Goal: Task Accomplishment & Management: Use online tool/utility

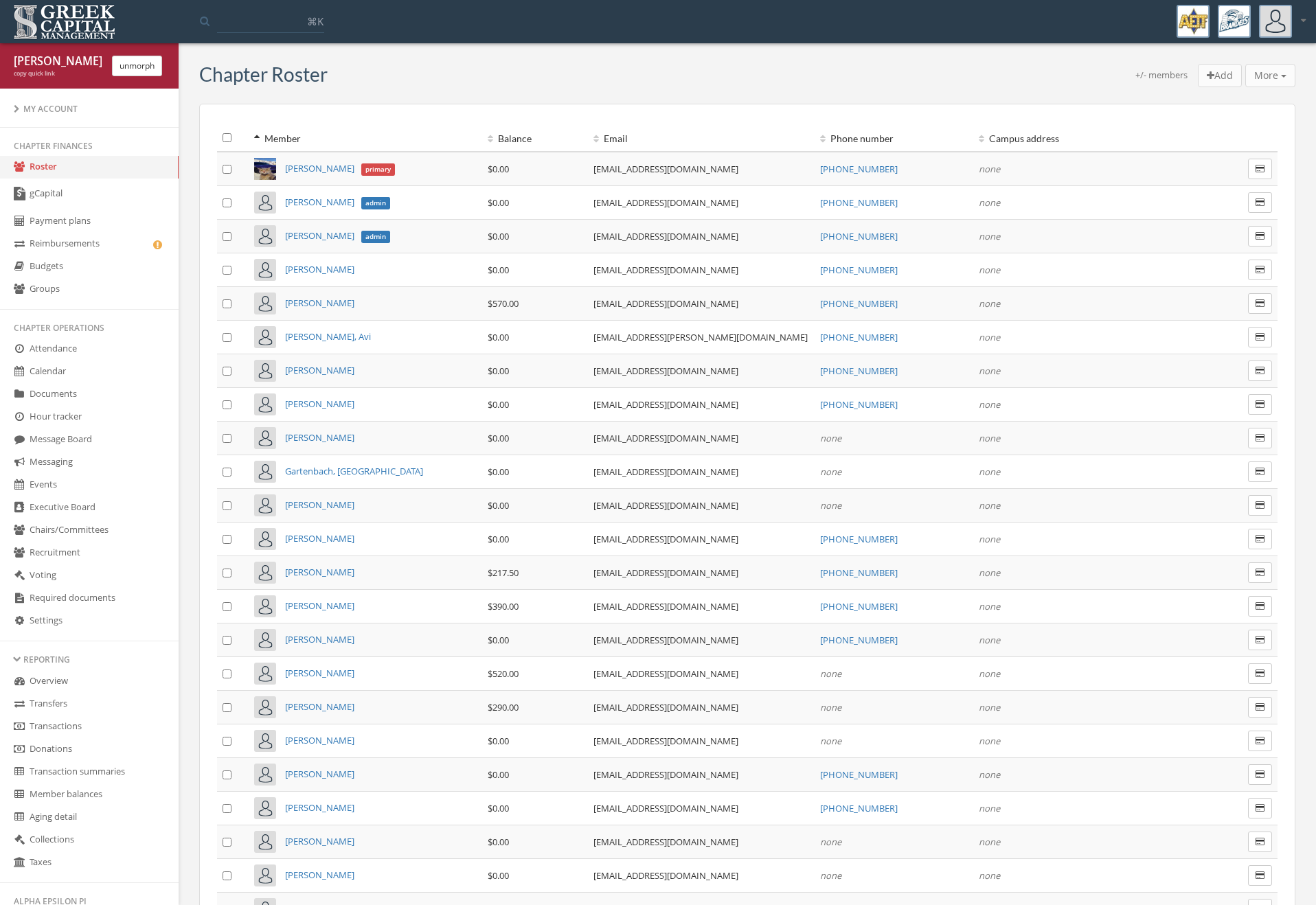
click at [150, 190] on link "gCapital" at bounding box center [89, 195] width 179 height 31
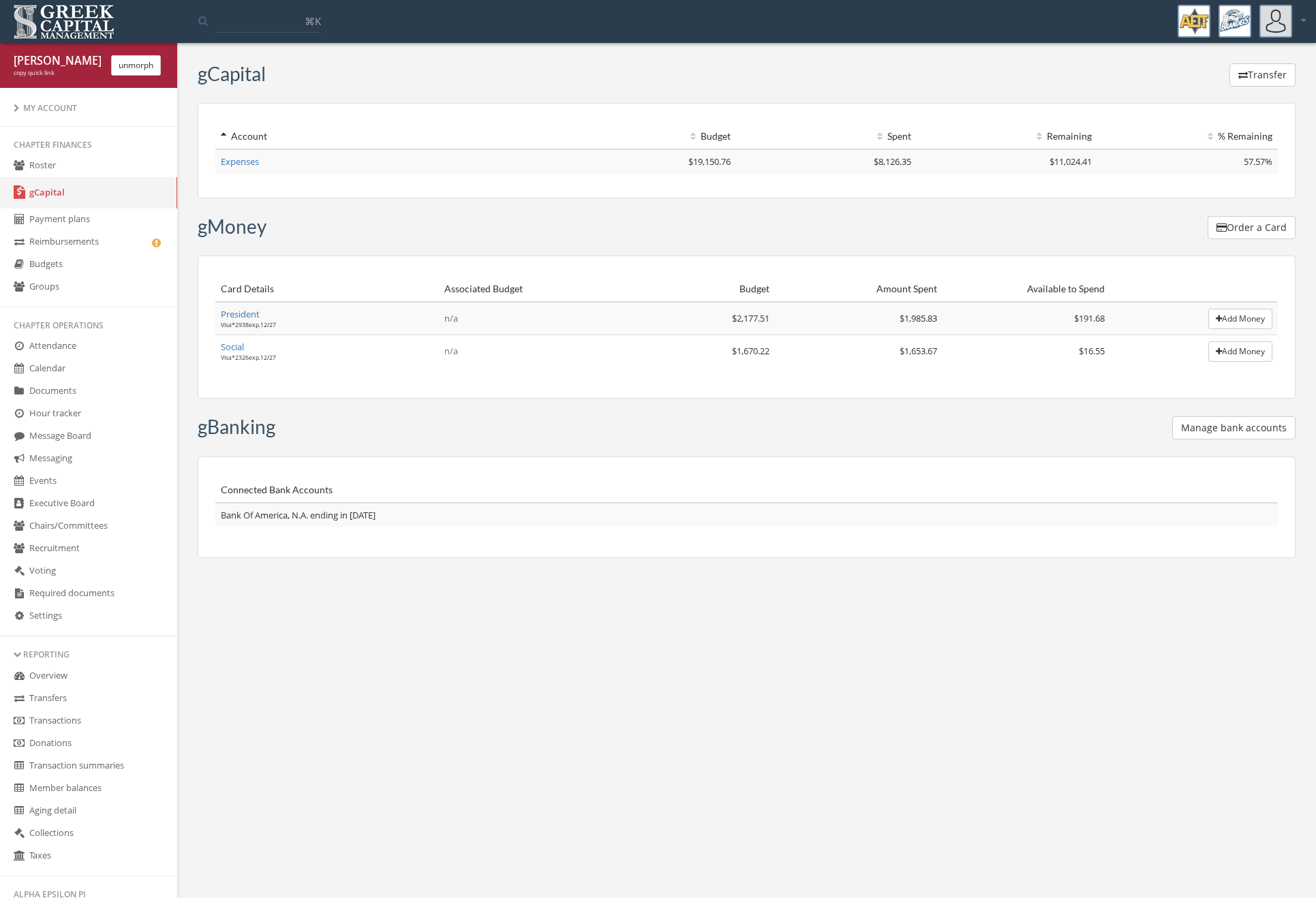
click at [256, 160] on link "Expenses" at bounding box center [240, 161] width 38 height 12
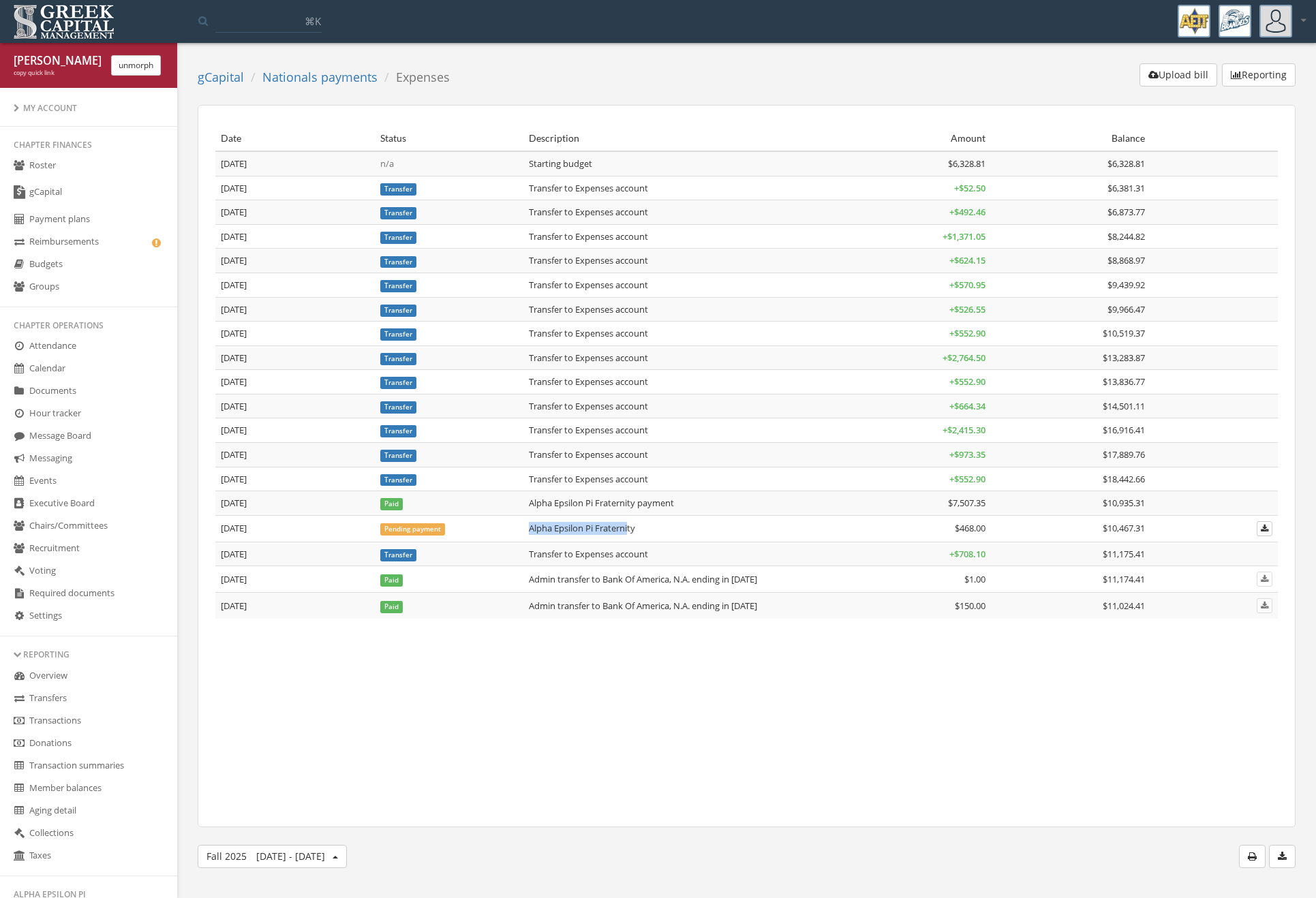
drag, startPoint x: 558, startPoint y: 519, endPoint x: 629, endPoint y: 527, distance: 71.4
click at [629, 527] on td "Alpha Epsilon Pi Fraternity" at bounding box center [678, 527] width 308 height 26
drag, startPoint x: 131, startPoint y: 81, endPoint x: 137, endPoint y: 73, distance: 10.0
click at [133, 81] on div "[PERSON_NAME] copy quick link unmorph" at bounding box center [89, 65] width 178 height 45
click at [137, 72] on button "unmorph" at bounding box center [136, 65] width 50 height 21
